Goal: Task Accomplishment & Management: Use online tool/utility

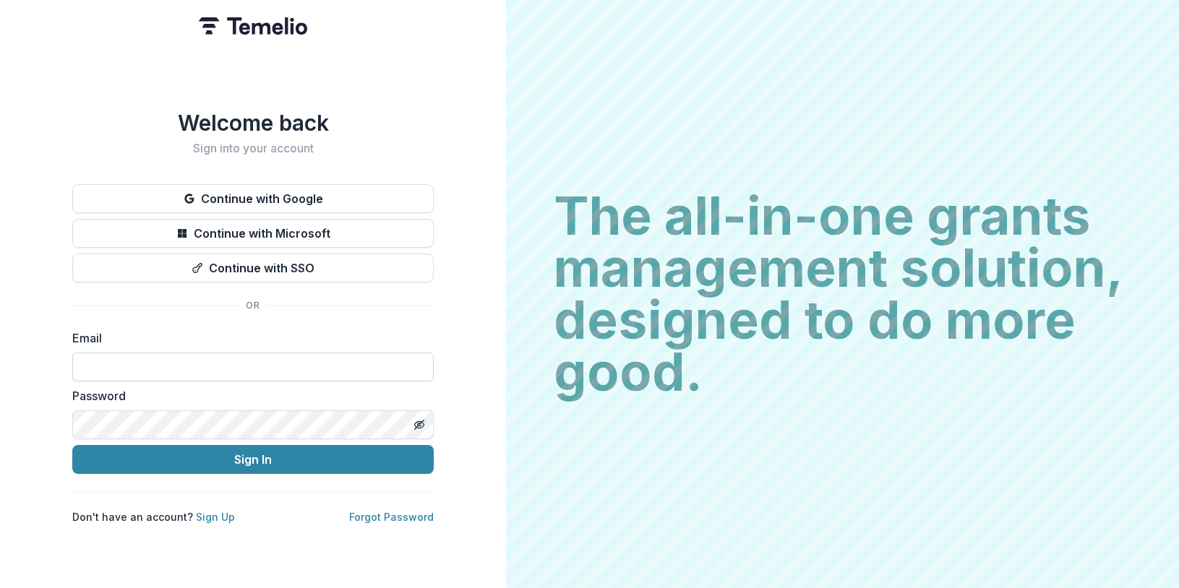
click at [210, 359] on input at bounding box center [252, 367] width 361 height 29
click at [245, 184] on button "Continue with Google" at bounding box center [252, 198] width 361 height 29
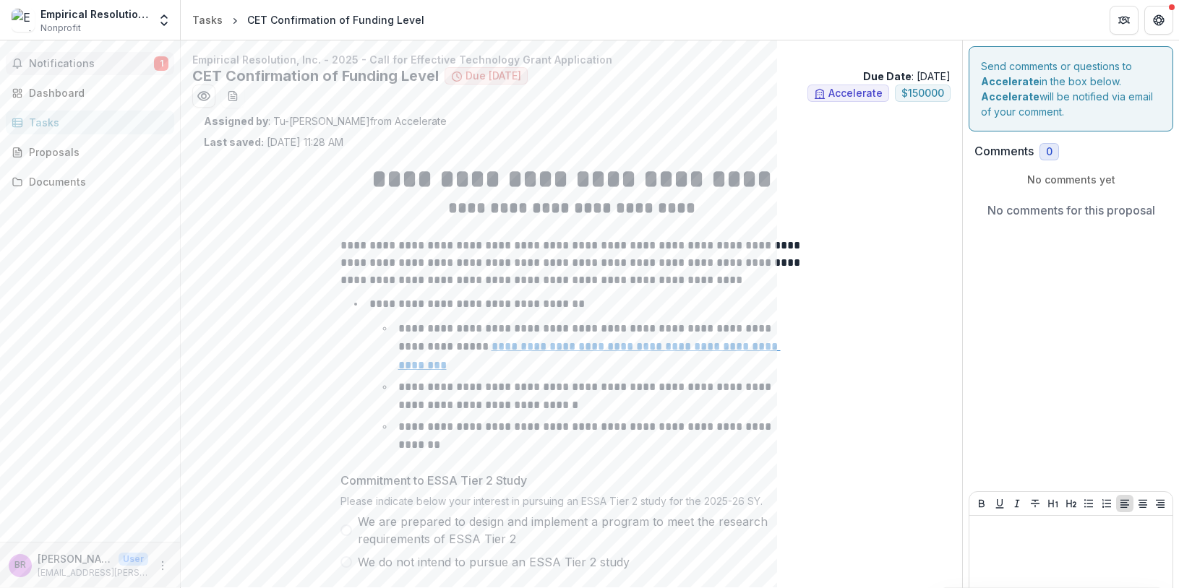
click at [87, 63] on span "Notifications" at bounding box center [91, 64] width 125 height 12
click at [244, 294] on div "**********" at bounding box center [571, 372] width 735 height 444
